Goal: Check status: Check status

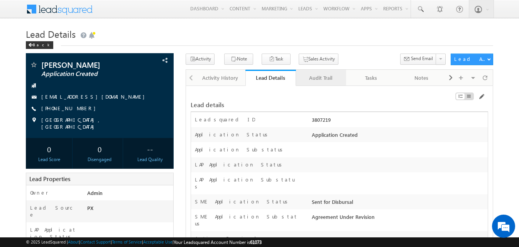
click at [315, 75] on div "Audit Trail" at bounding box center [320, 77] width 37 height 9
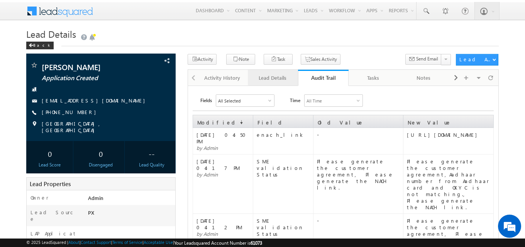
click at [282, 76] on div "Lead Details" at bounding box center [272, 77] width 37 height 9
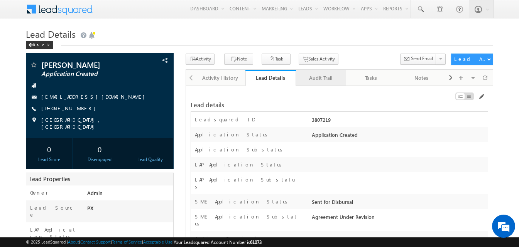
click at [314, 75] on div "Audit Trail" at bounding box center [320, 77] width 37 height 9
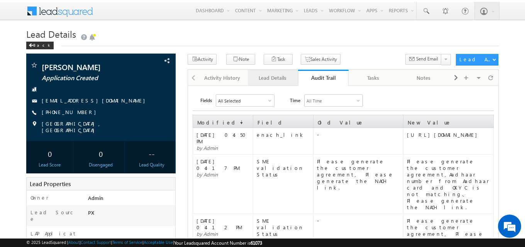
click at [272, 79] on div "Lead Details" at bounding box center [272, 77] width 37 height 9
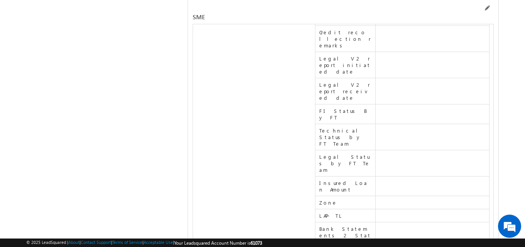
scroll to position [10065, 0]
